Goal: Information Seeking & Learning: Learn about a topic

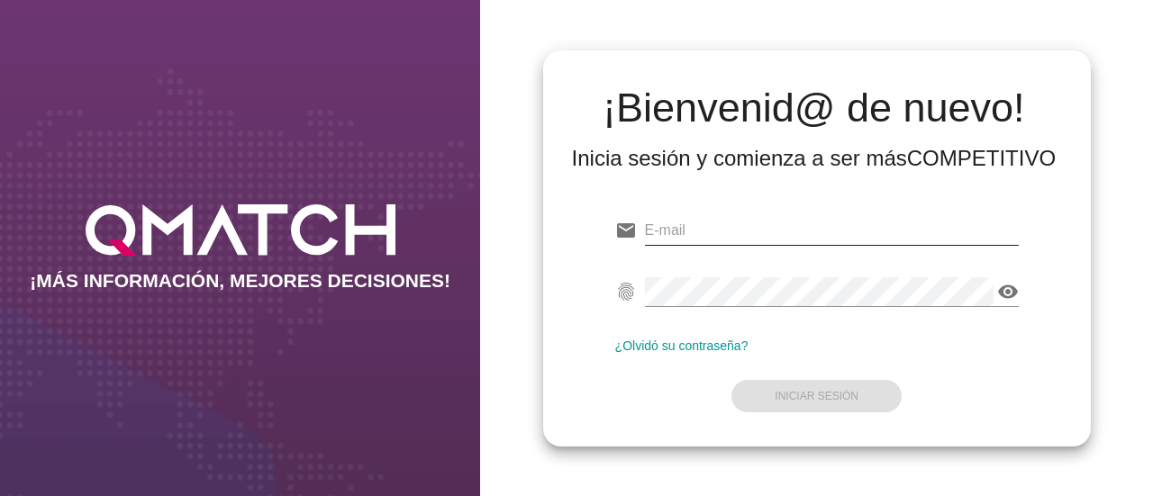
type input "[EMAIL_ADDRESS][DOMAIN_NAME]"
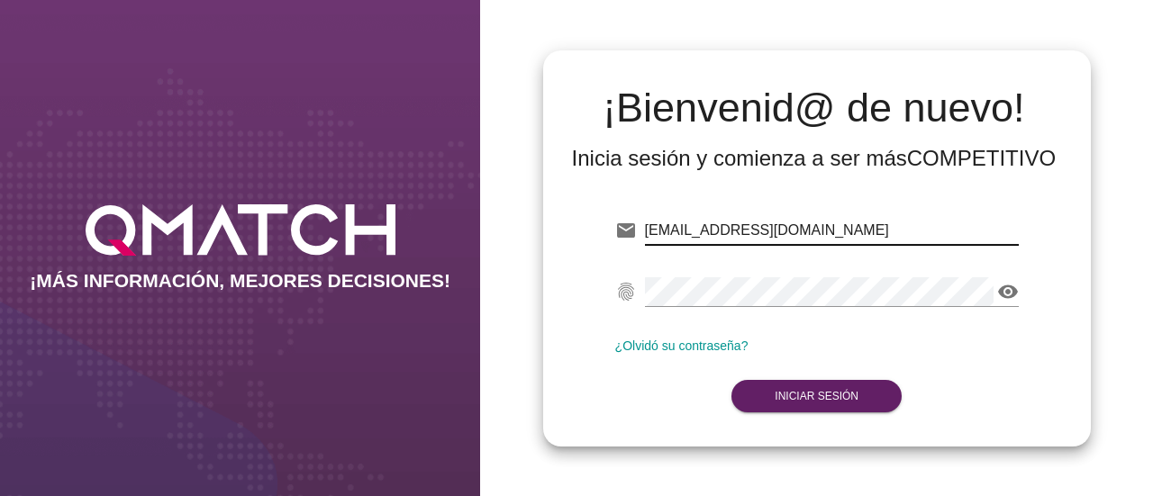
click at [789, 243] on input "[EMAIL_ADDRESS][DOMAIN_NAME]" at bounding box center [832, 230] width 374 height 29
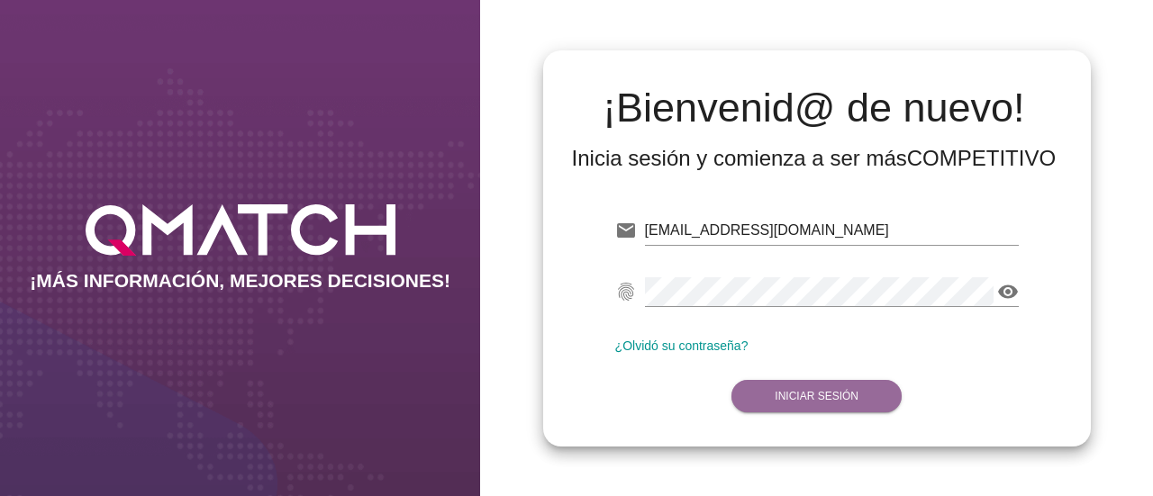
click at [792, 396] on strong "Iniciar Sesión" at bounding box center [817, 396] width 84 height 13
click at [794, 399] on strong "Iniciar Sesión" at bounding box center [817, 396] width 84 height 13
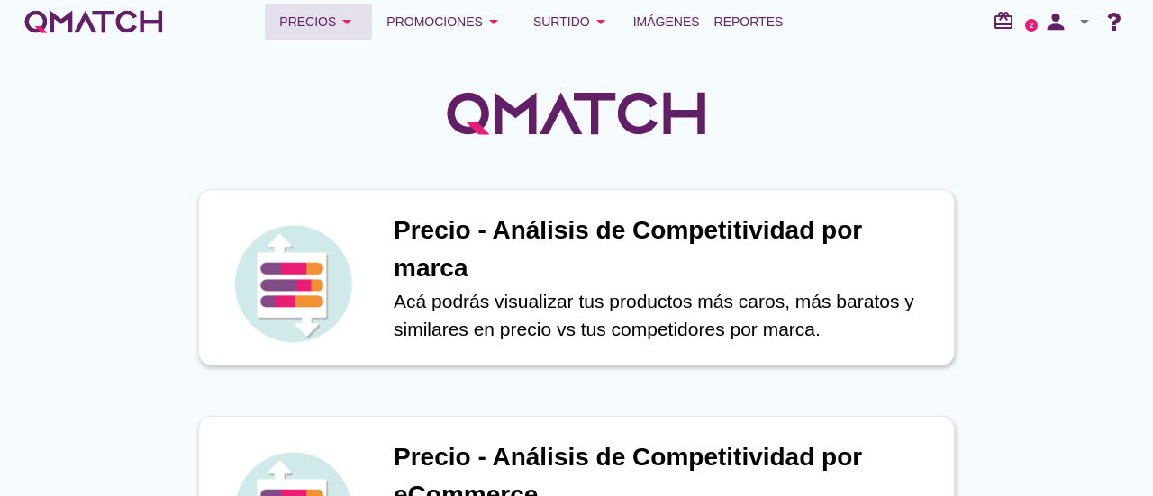
click at [305, 23] on div "Precios arrow_drop_down" at bounding box center [318, 22] width 78 height 22
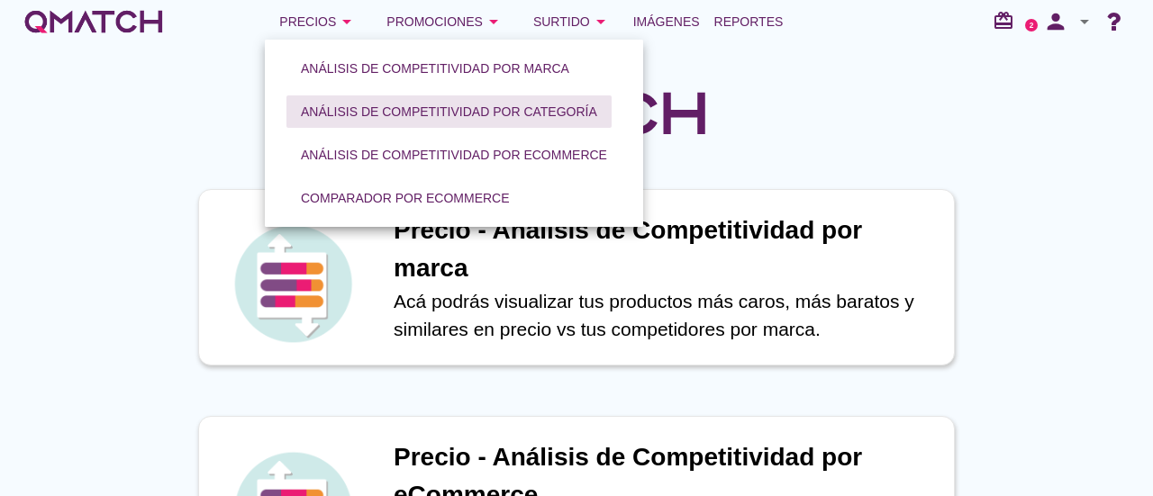
click at [384, 122] on button "Análisis de competitividad por categoría" at bounding box center [449, 112] width 325 height 32
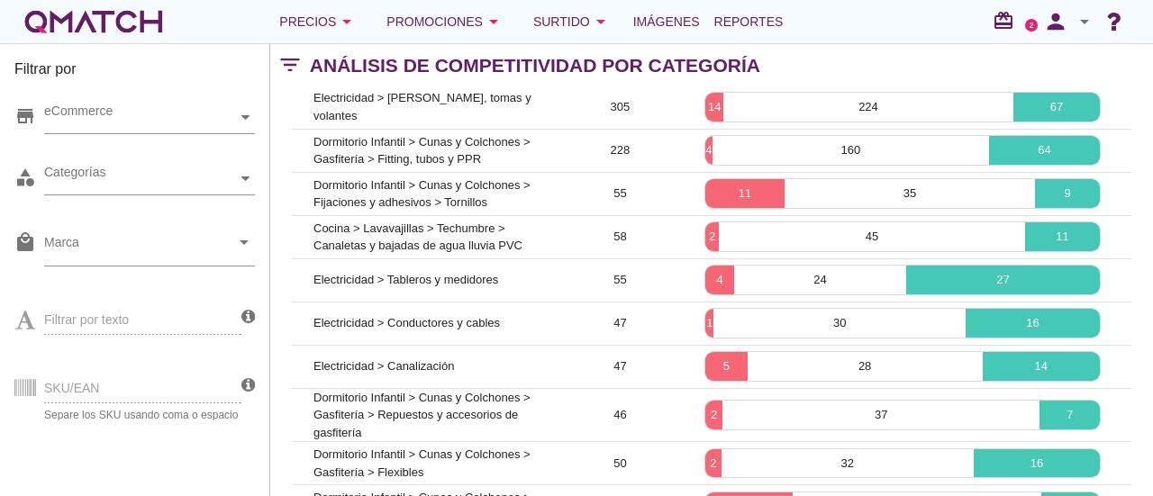
scroll to position [56, 0]
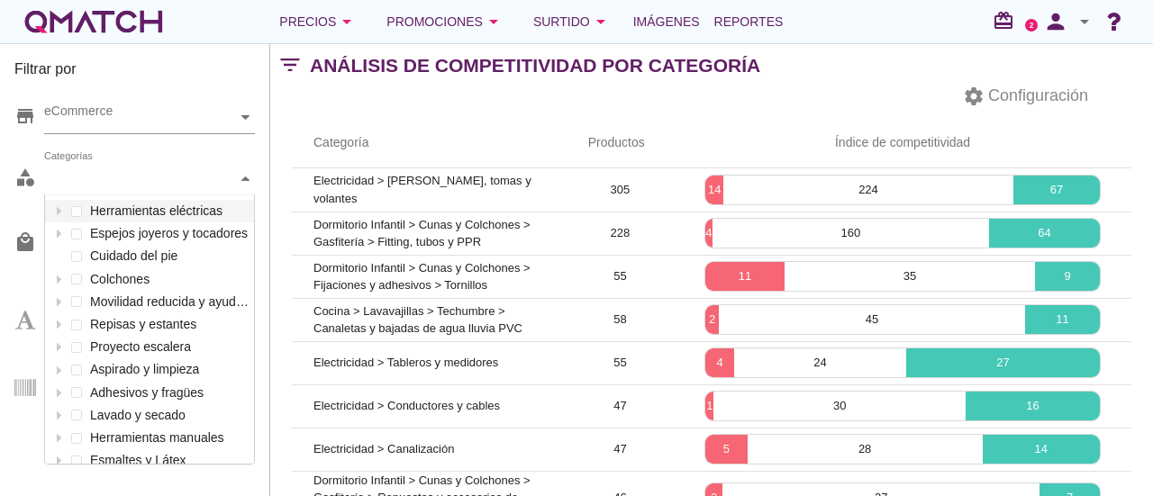
click at [249, 182] on icon at bounding box center [245, 179] width 8 height 8
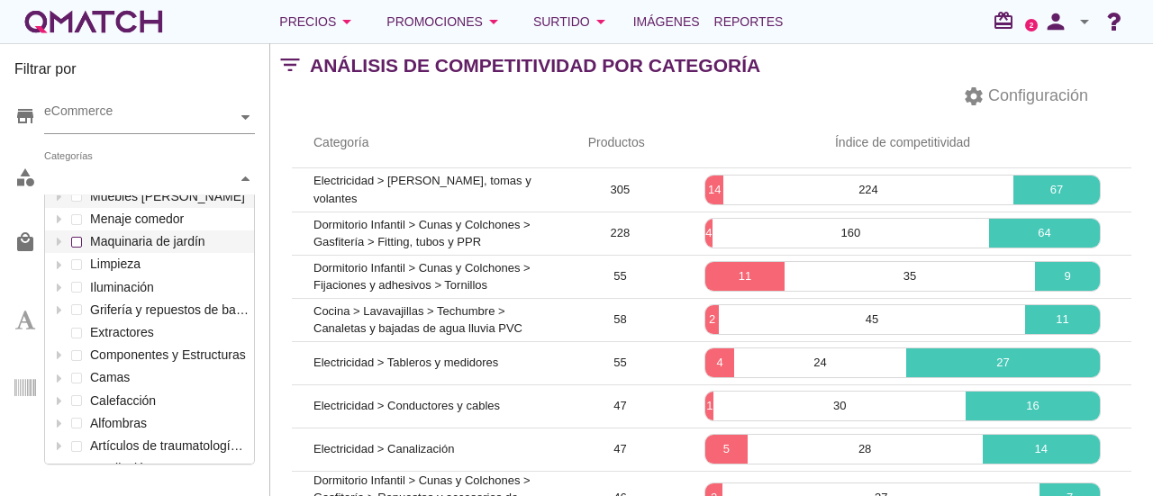
scroll to position [360, 0]
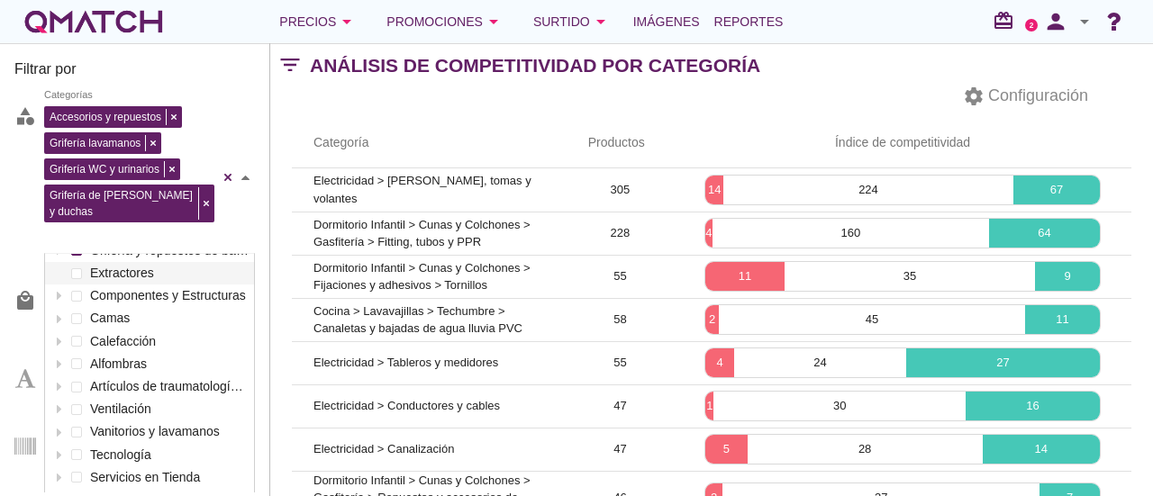
scroll to position [60, 0]
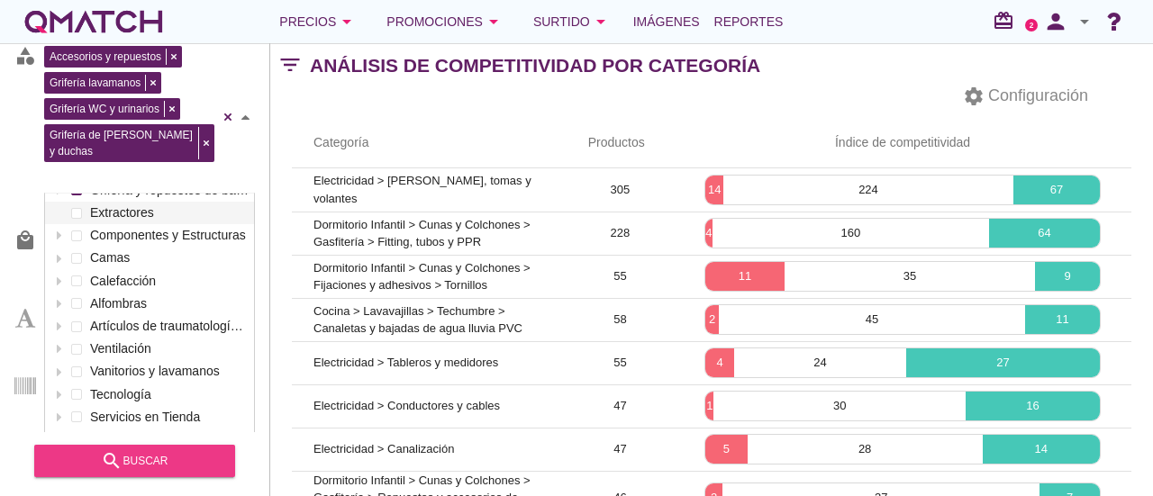
click at [94, 459] on div "search buscar" at bounding box center [135, 461] width 172 height 22
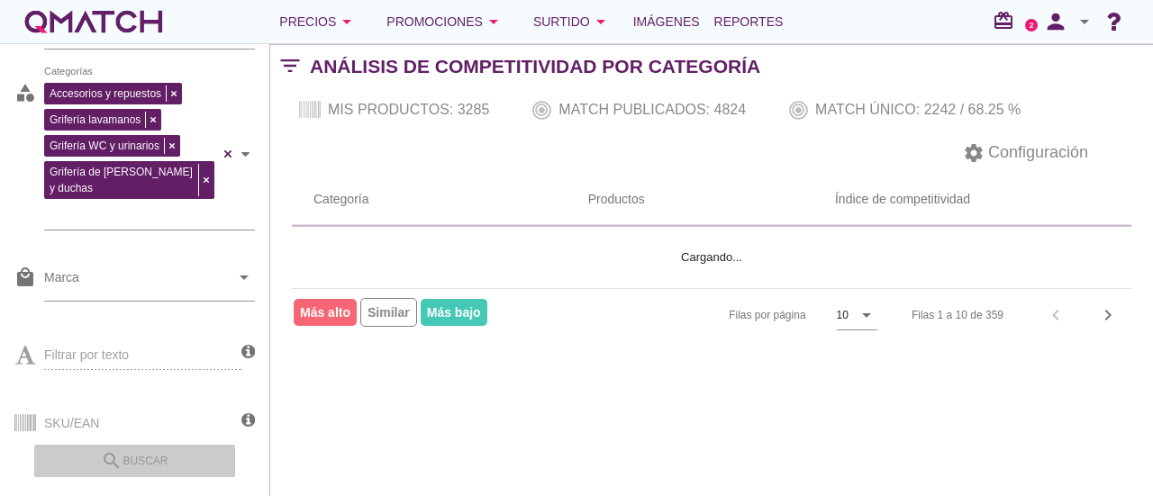
scroll to position [0, 0]
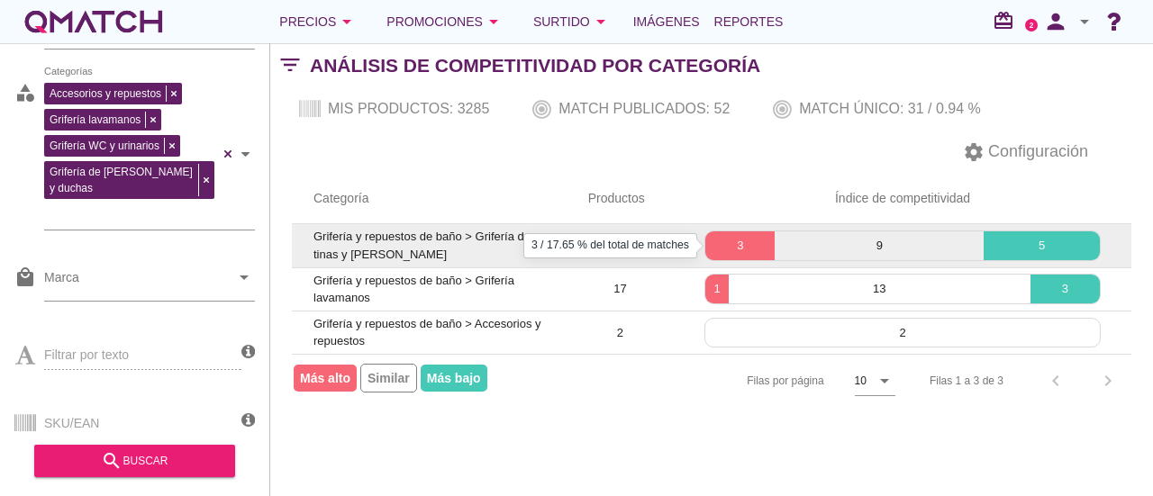
click at [744, 232] on div "3" at bounding box center [739, 246] width 69 height 29
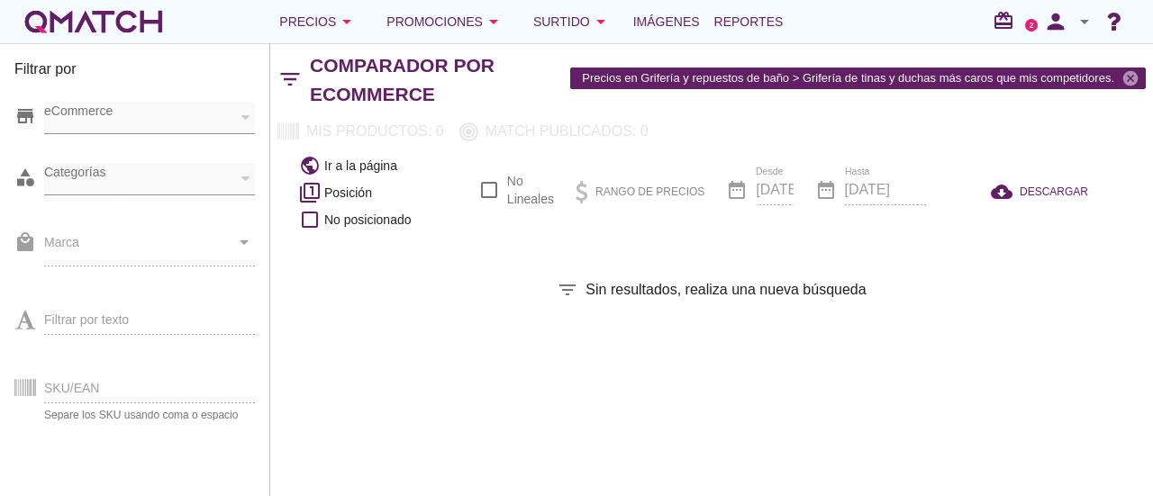
checkbox input "false"
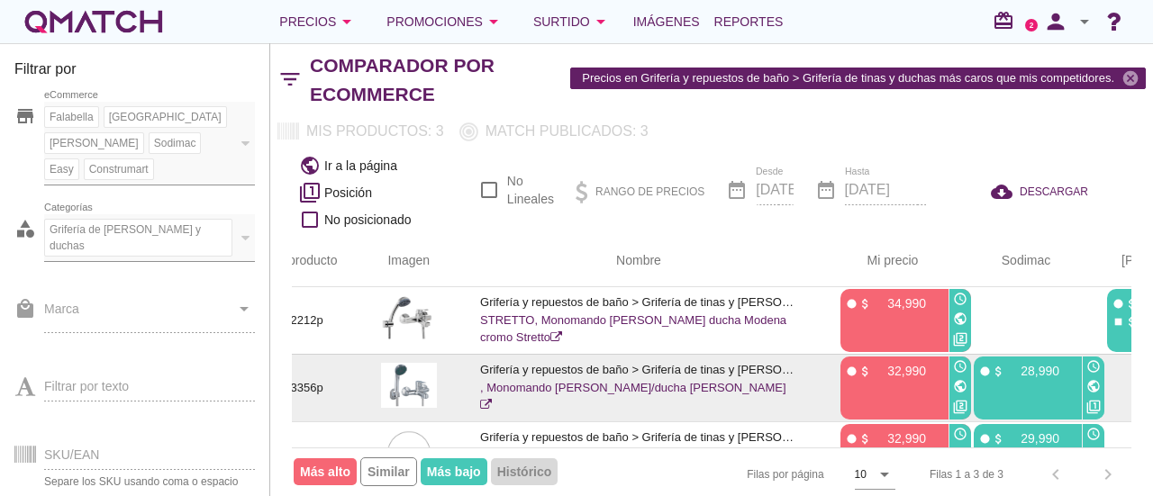
scroll to position [0, 58]
click at [1086, 383] on icon "public" at bounding box center [1093, 386] width 14 height 14
